Goal: Task Accomplishment & Management: Manage account settings

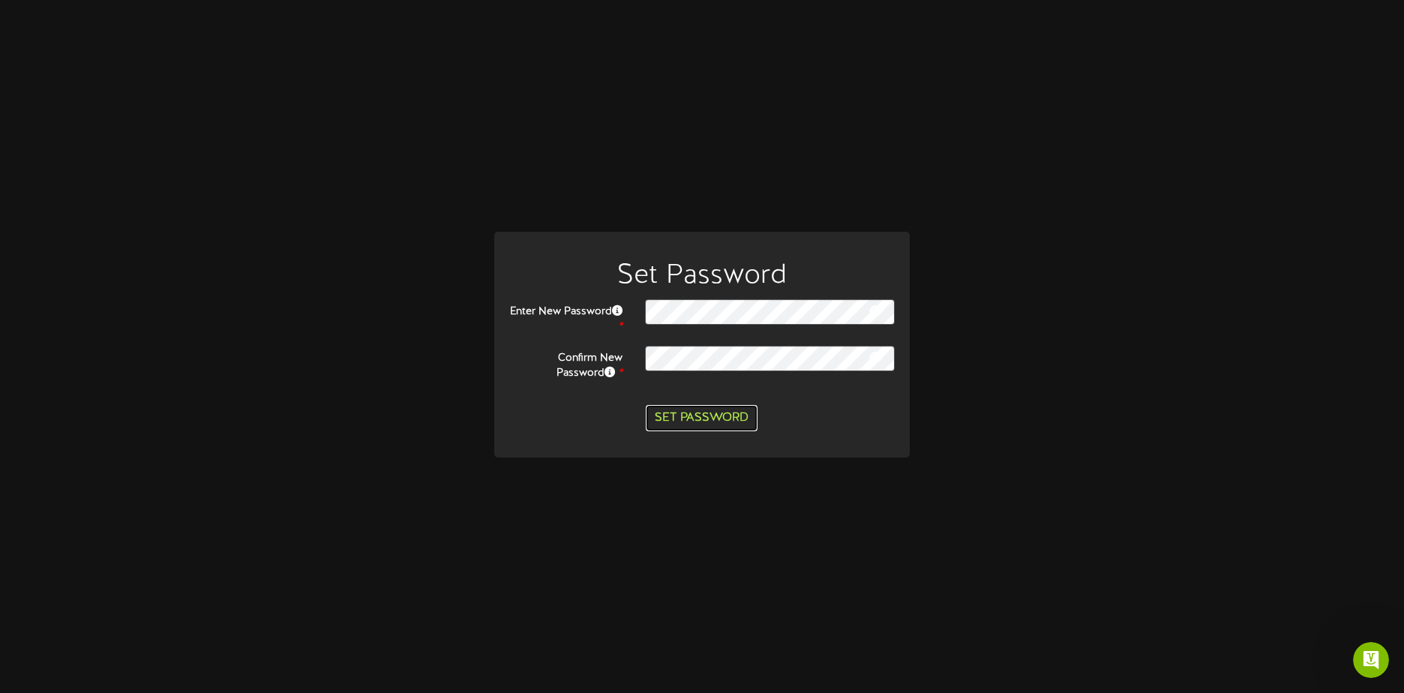
click at [704, 423] on button "Set Password" at bounding box center [702, 418] width 112 height 26
click at [705, 424] on button "Set Password" at bounding box center [702, 418] width 112 height 26
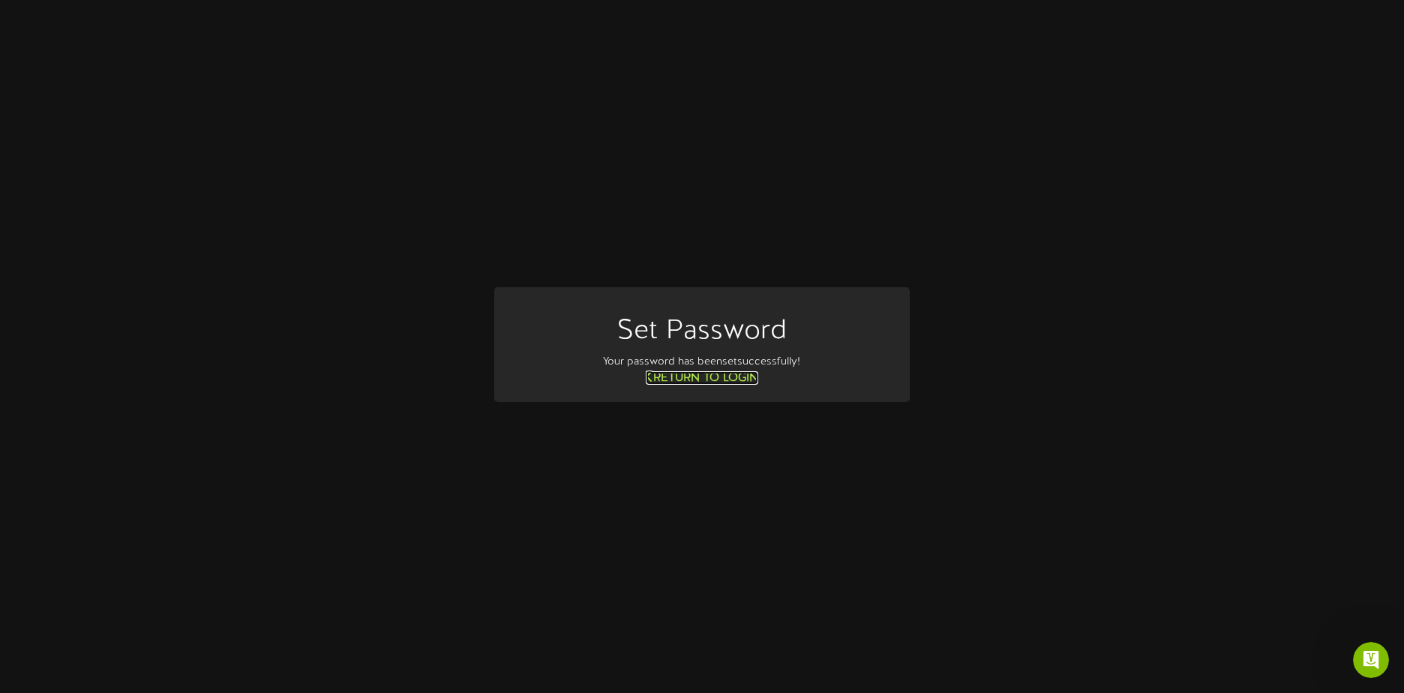
click at [704, 376] on link "Return to Login" at bounding box center [702, 378] width 113 height 14
